Goal: Connect with others: Connect with others

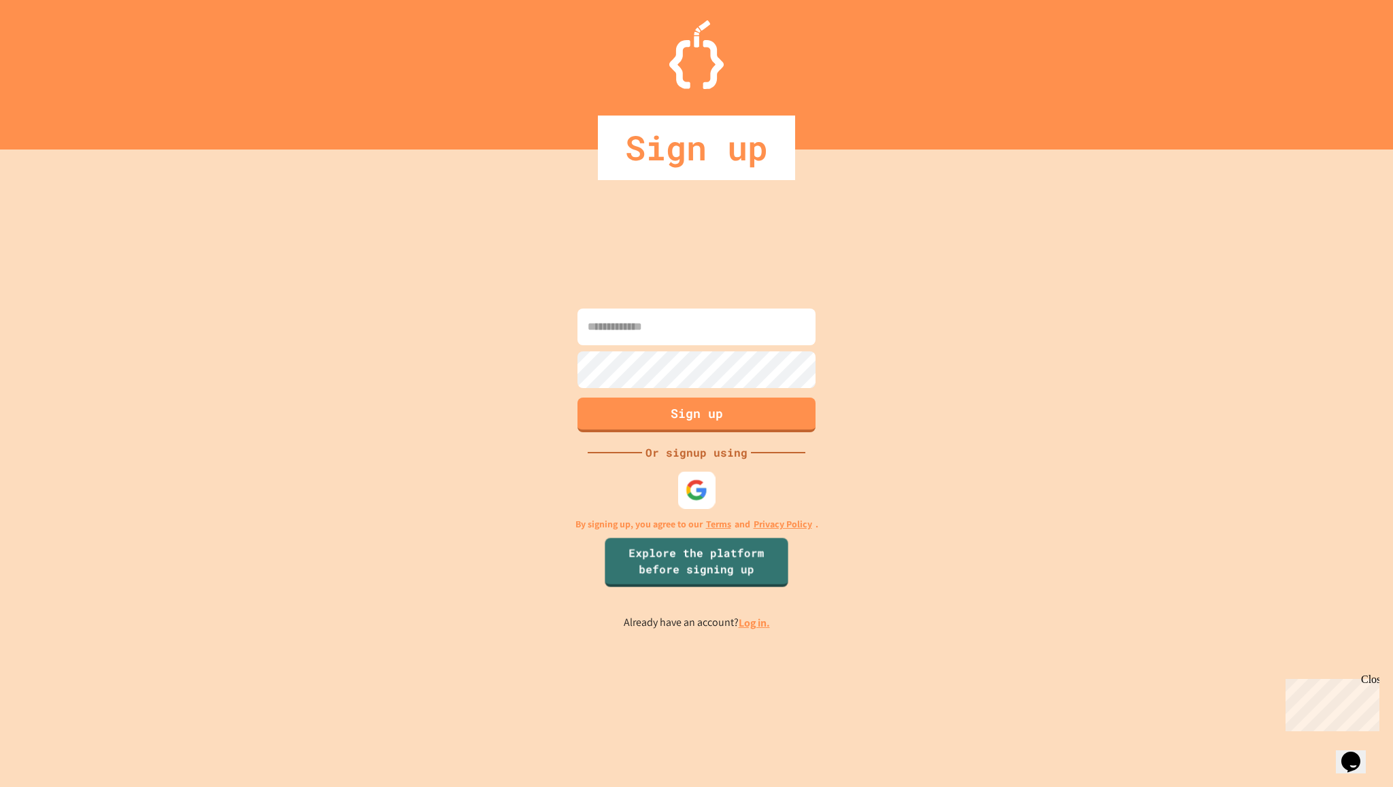
click at [700, 497] on img at bounding box center [696, 490] width 22 height 22
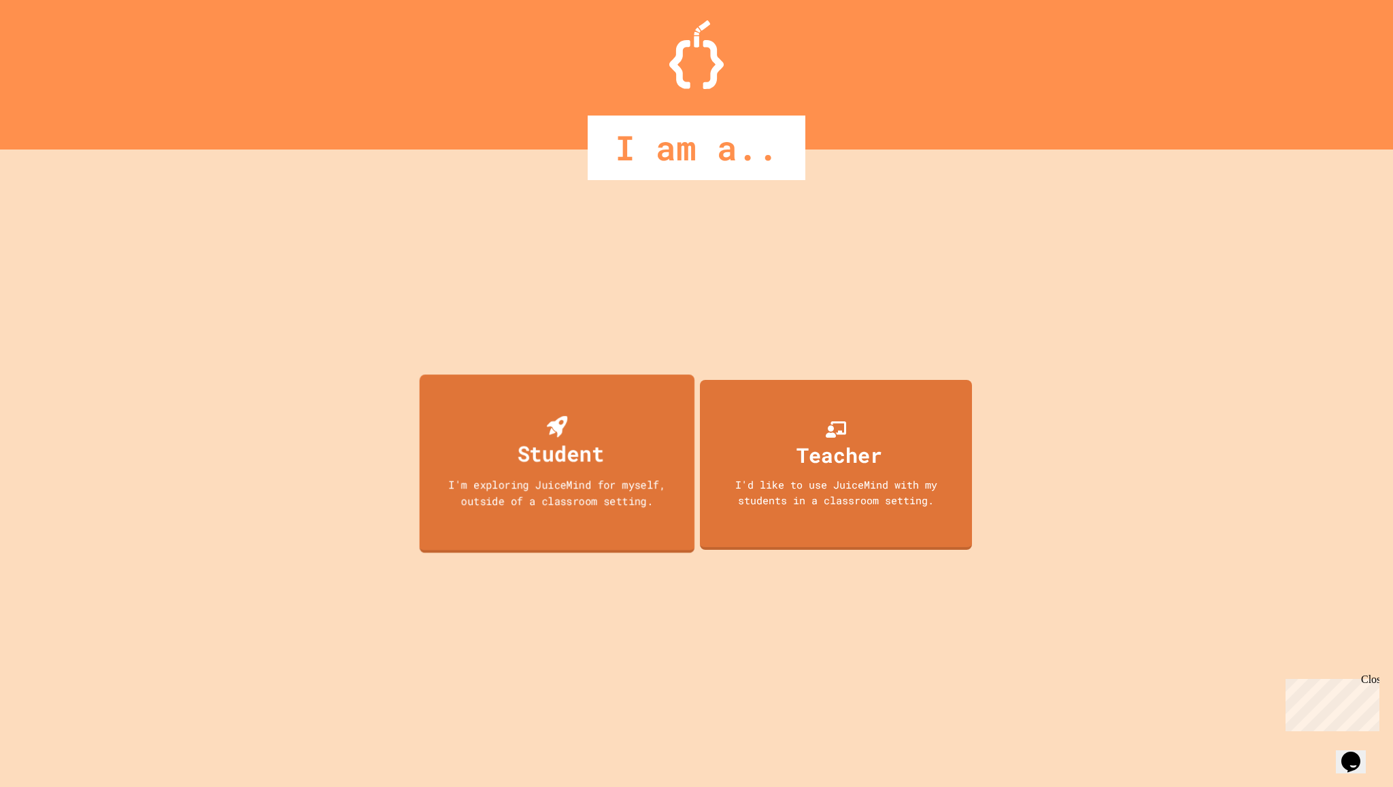
click at [520, 485] on div "I'm exploring JuiceMind for myself, outside of a classroom setting." at bounding box center [557, 493] width 248 height 32
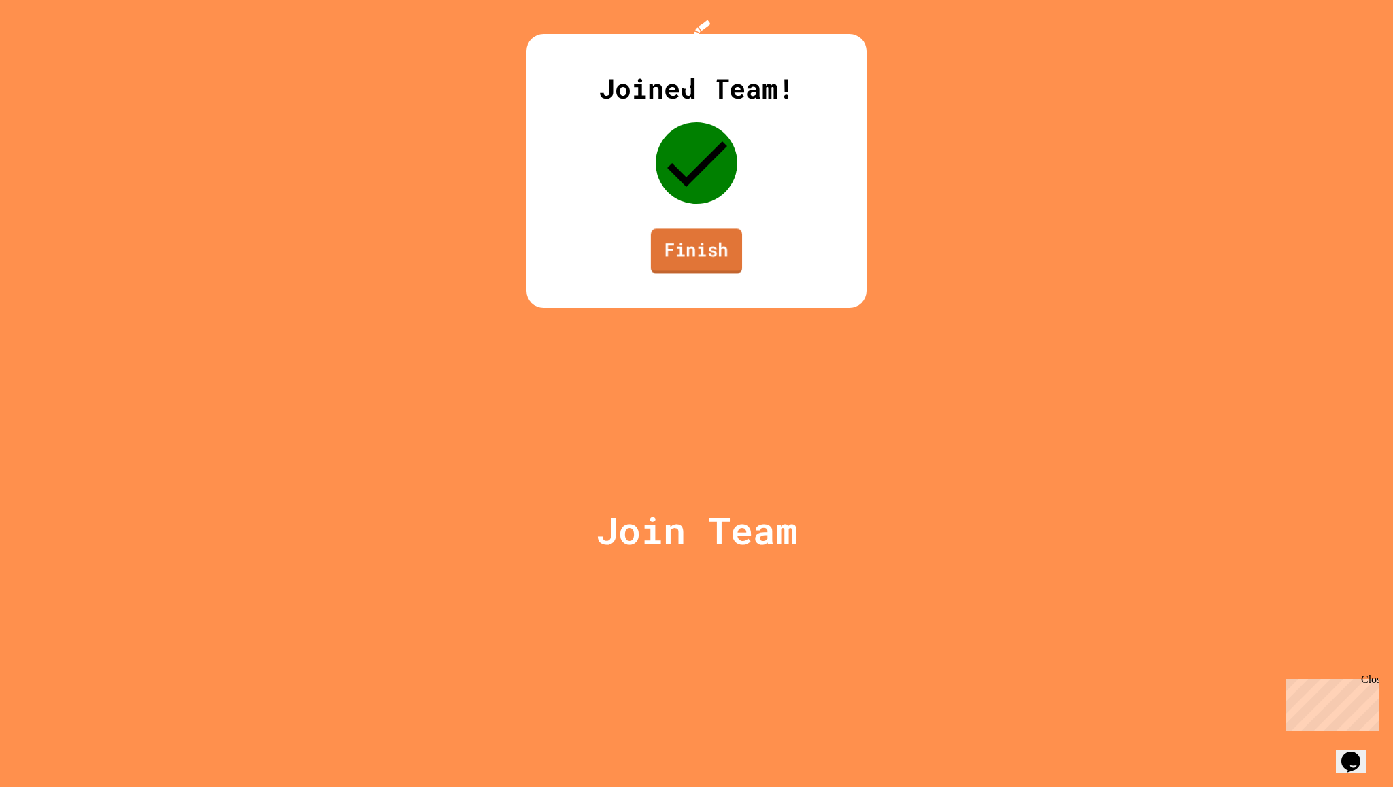
click at [711, 273] on link "Finish" at bounding box center [696, 250] width 91 height 45
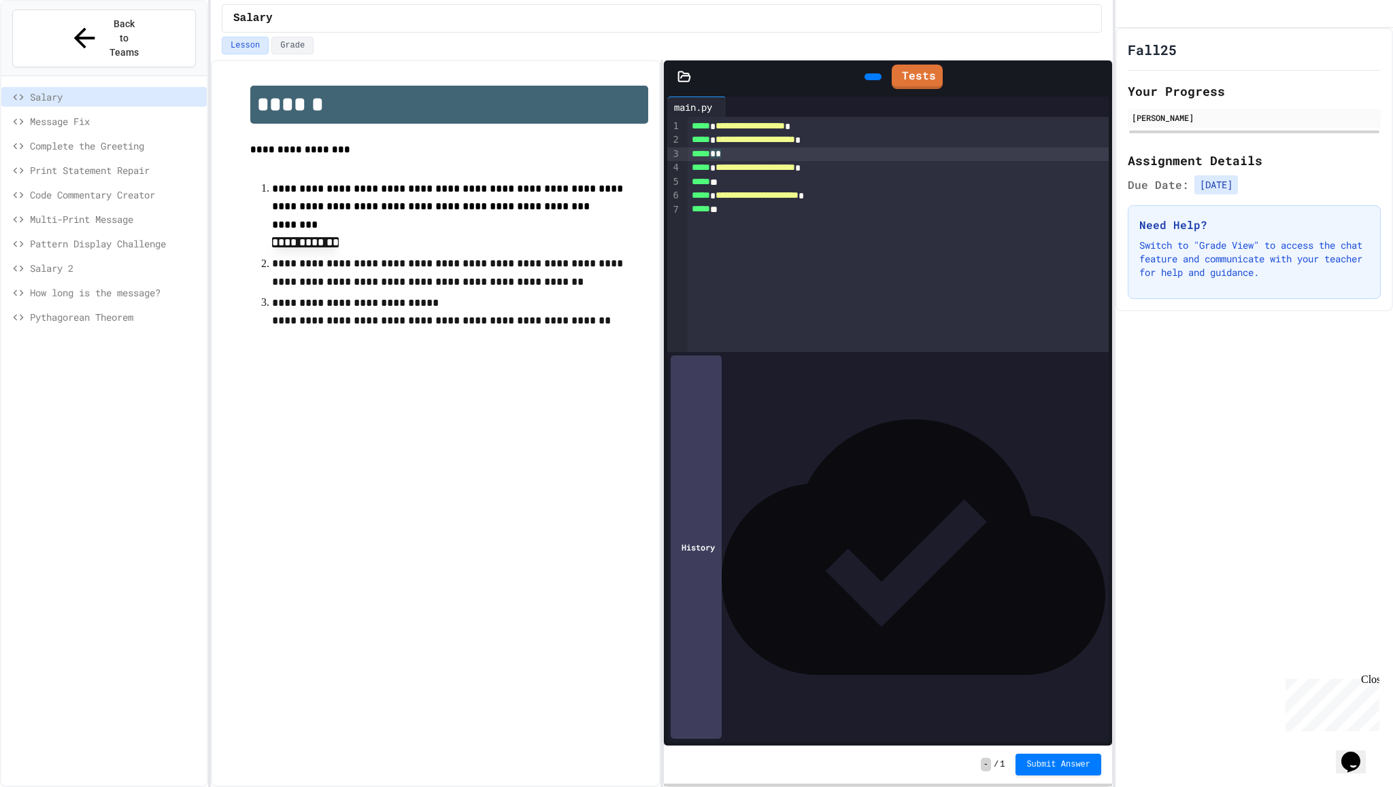
click at [727, 153] on div "***** * *" at bounding box center [898, 155] width 421 height 14
